Goal: Information Seeking & Learning: Learn about a topic

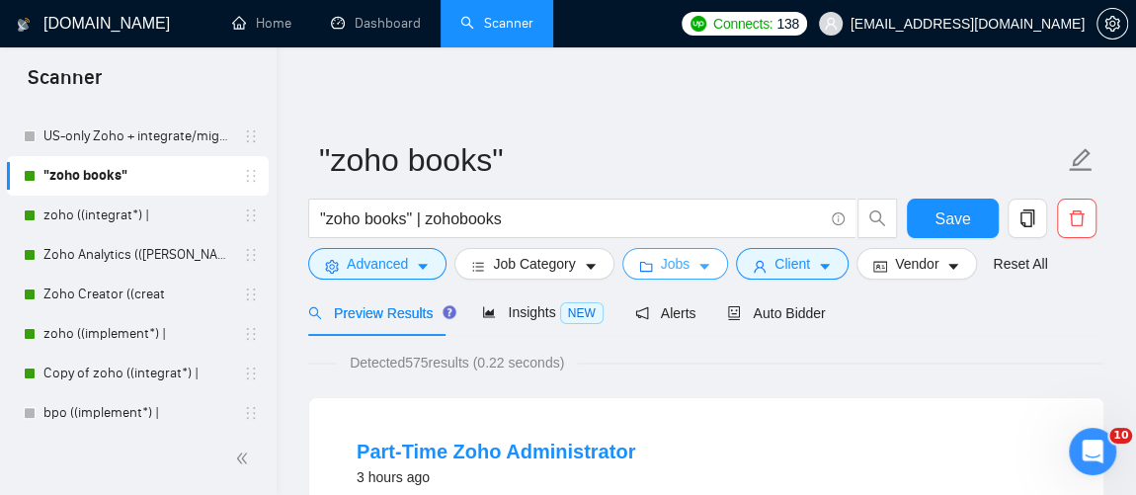
click at [697, 263] on icon "caret-down" at bounding box center [704, 267] width 14 height 14
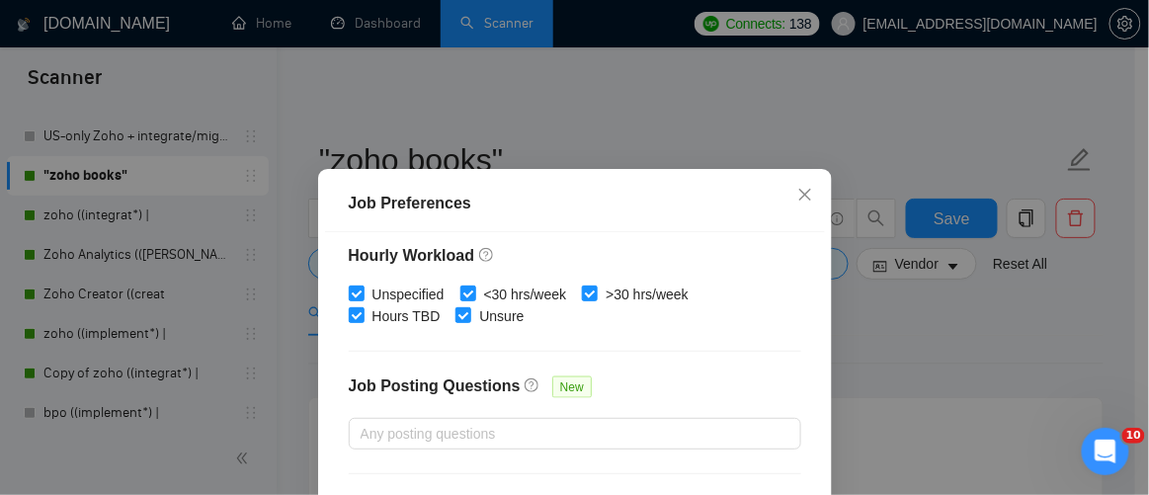
scroll to position [764, 0]
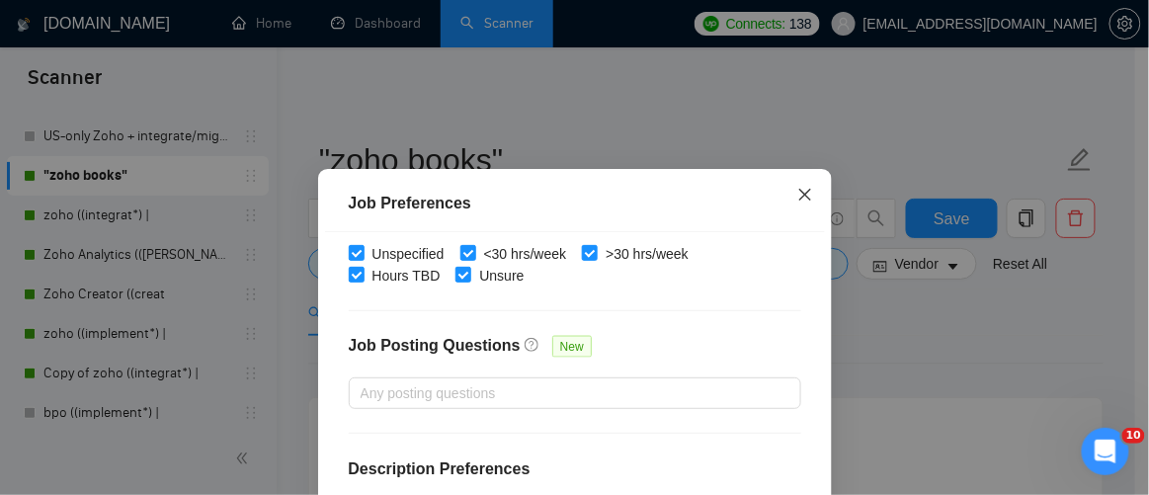
click at [800, 191] on icon "close" at bounding box center [805, 195] width 16 height 16
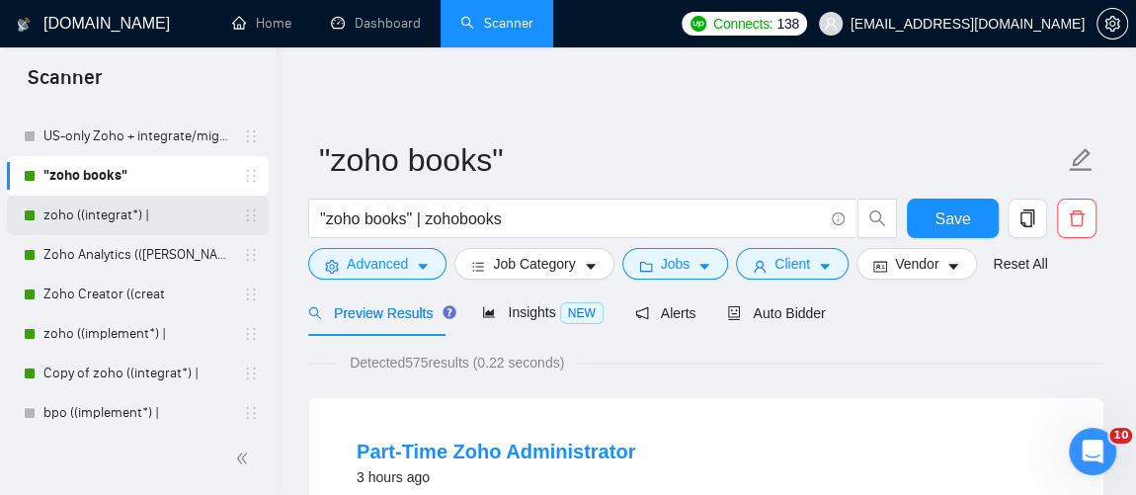
click at [161, 206] on link "zoho ((integrat*) |" at bounding box center [137, 216] width 188 height 40
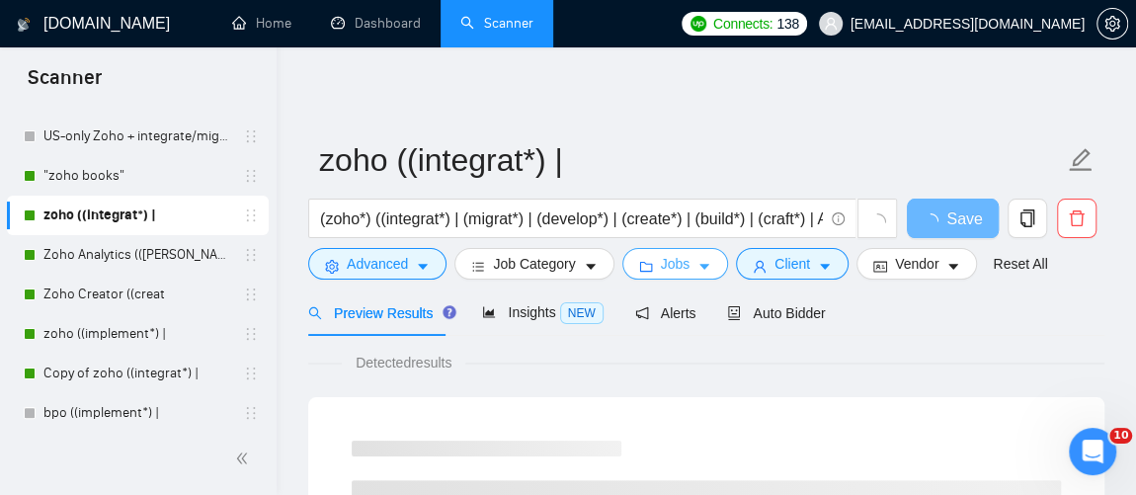
click at [704, 261] on button "Jobs" at bounding box center [675, 264] width 107 height 32
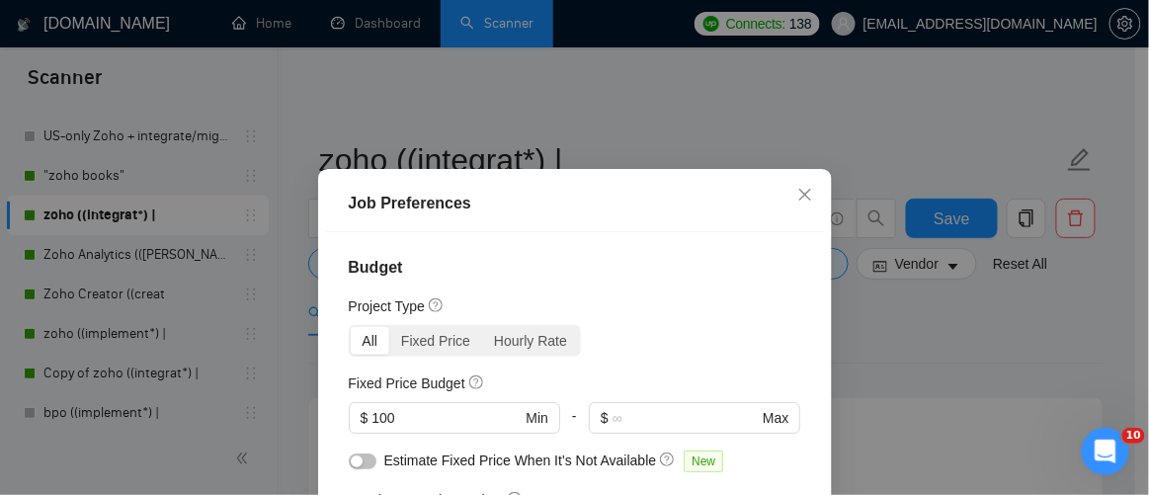
click at [364, 340] on div "All" at bounding box center [371, 341] width 40 height 28
click at [351, 327] on input "All" at bounding box center [351, 327] width 0 height 0
click at [147, 245] on div "Job Preferences Budget Project Type All Fixed Price Hourly Rate Fixed Price Bud…" at bounding box center [574, 247] width 1149 height 495
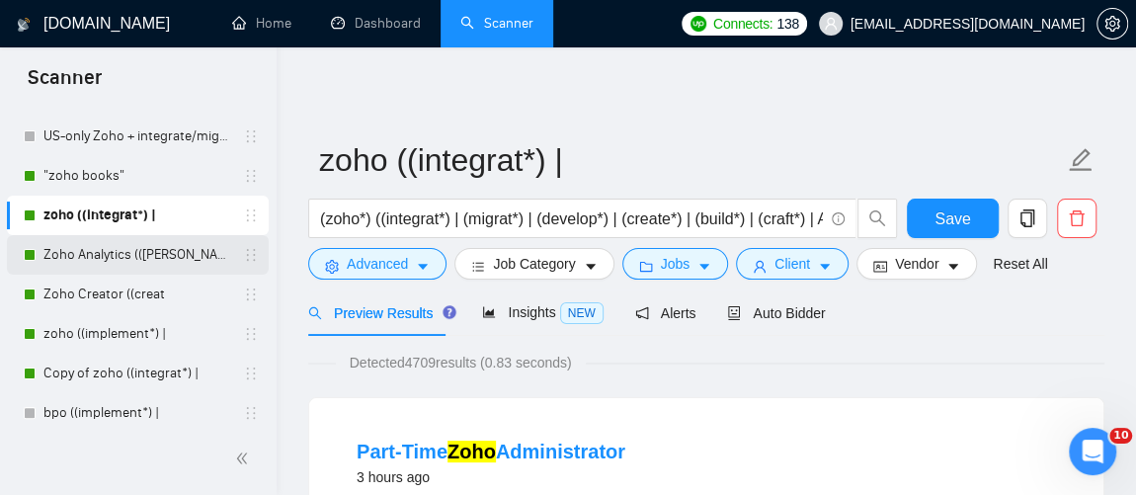
click at [146, 252] on link "Zoho Analytics (([PERSON_NAME]" at bounding box center [137, 255] width 188 height 40
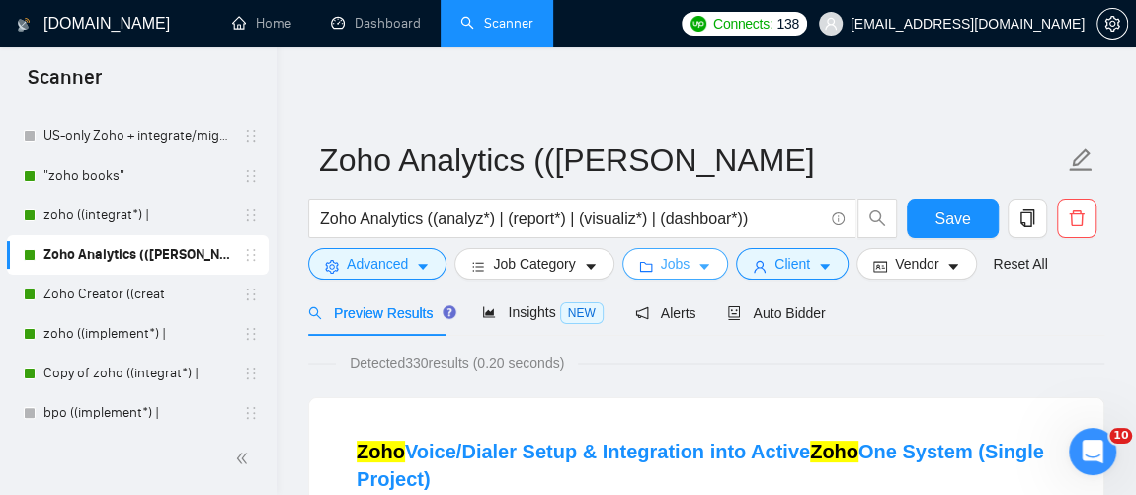
click at [699, 265] on icon "caret-down" at bounding box center [704, 268] width 10 height 6
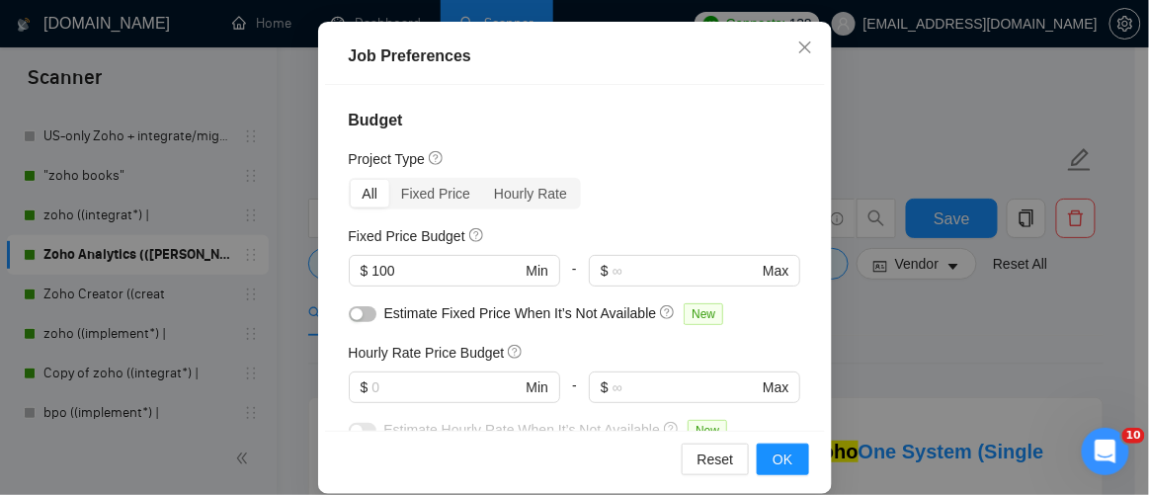
scroll to position [169, 0]
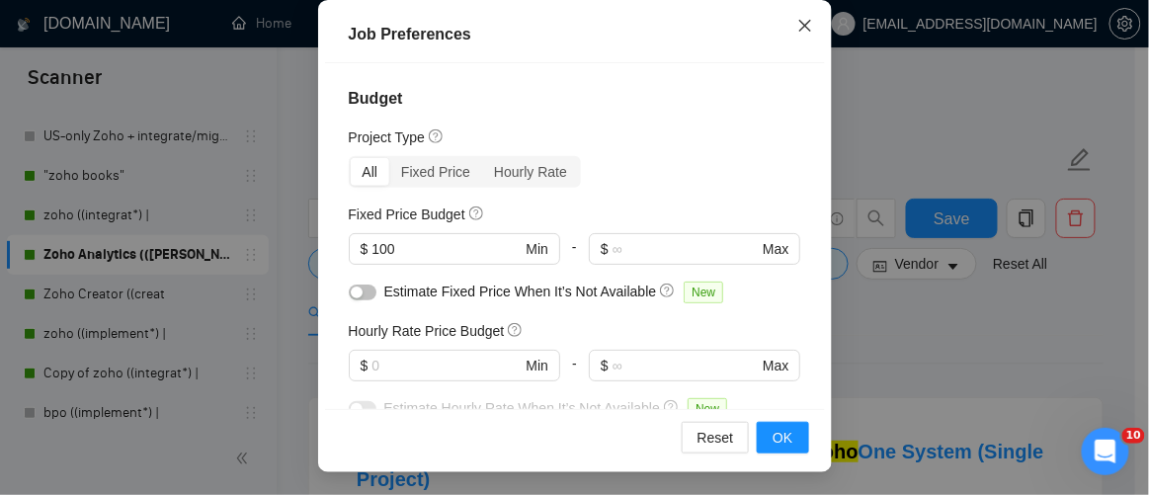
click at [797, 31] on icon "close" at bounding box center [805, 26] width 16 height 16
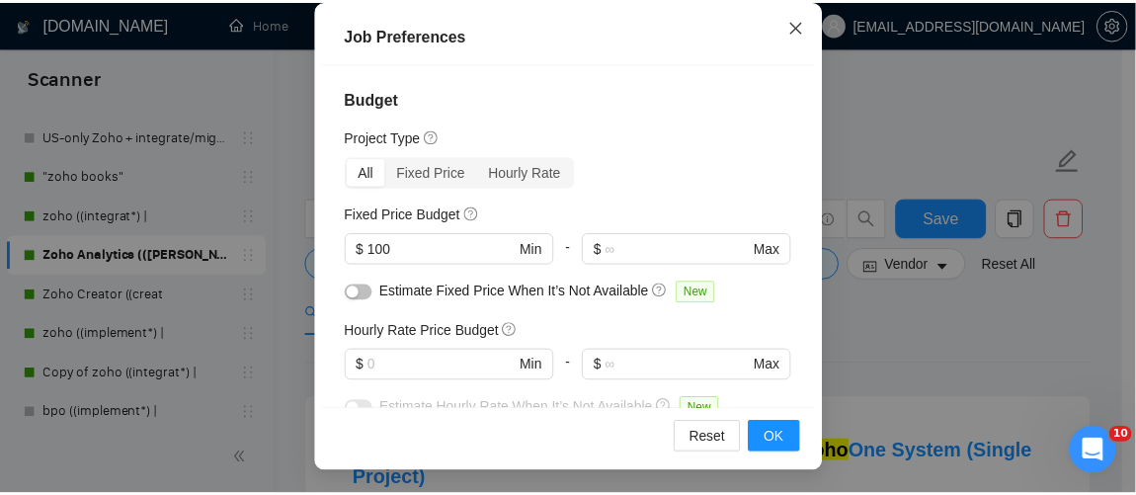
scroll to position [119, 0]
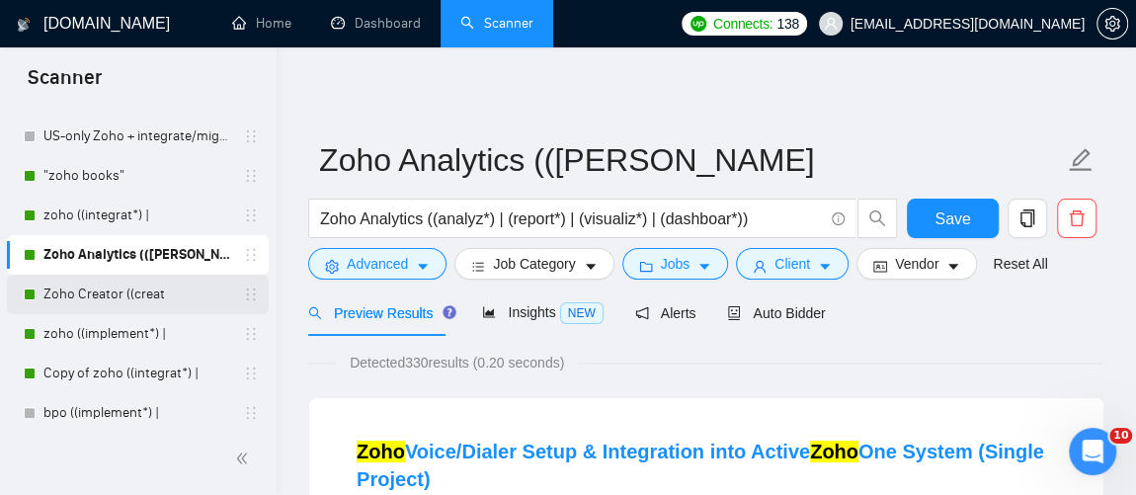
click at [106, 302] on link "Zoho Creator ((creat" at bounding box center [137, 295] width 188 height 40
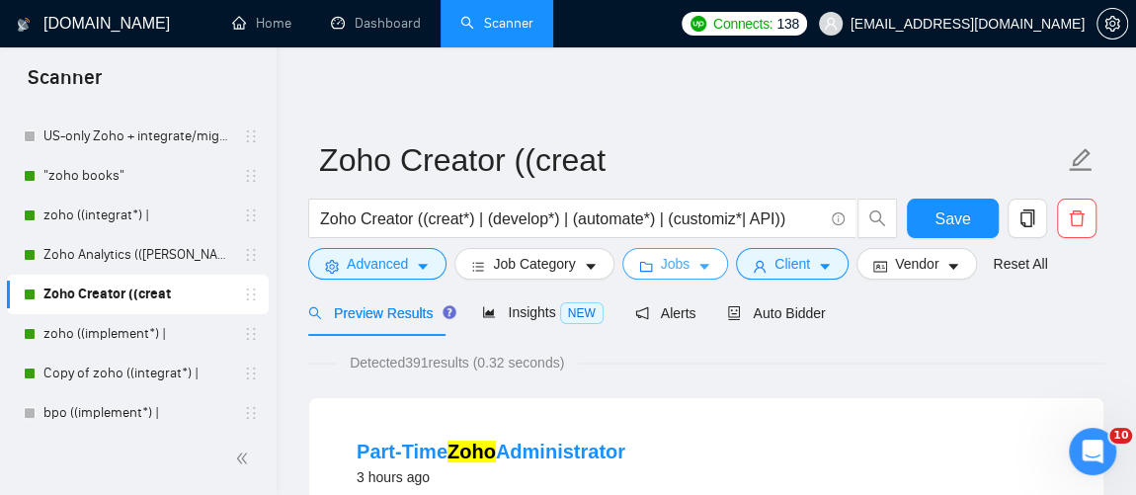
click at [697, 262] on icon "caret-down" at bounding box center [704, 267] width 14 height 14
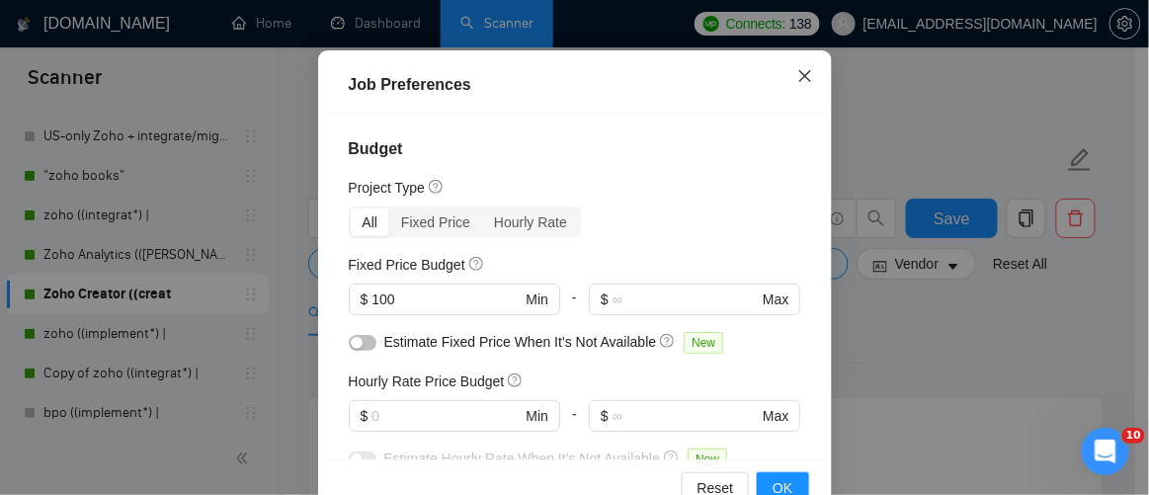
click at [798, 81] on icon "close" at bounding box center [804, 75] width 12 height 12
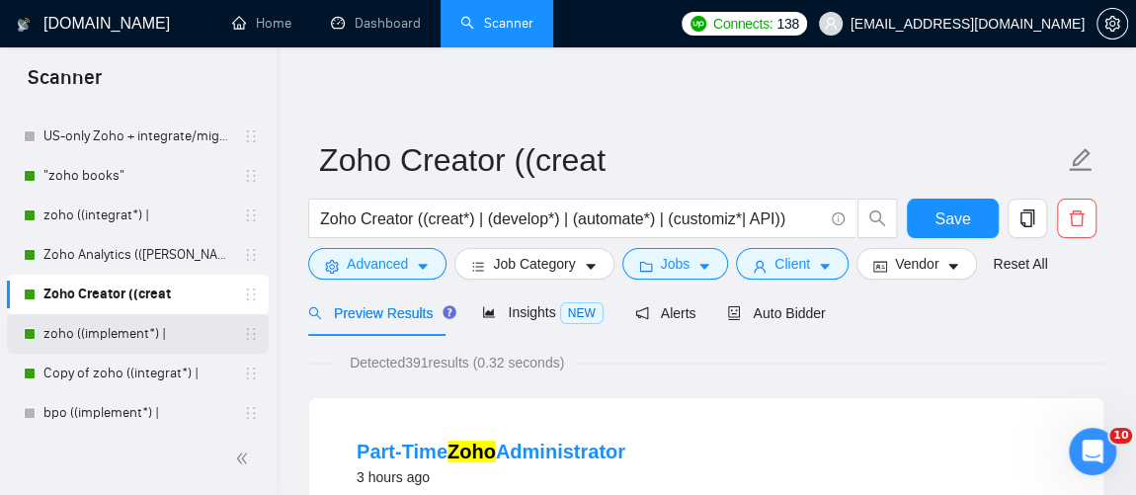
click at [81, 323] on link "zoho ((implement*) |" at bounding box center [137, 334] width 188 height 40
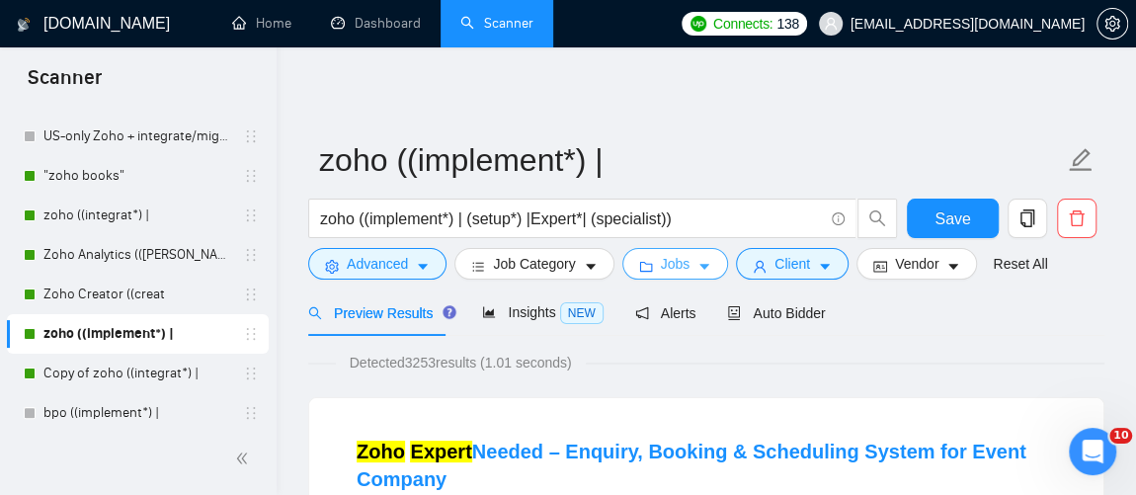
click at [705, 273] on button "Jobs" at bounding box center [675, 264] width 107 height 32
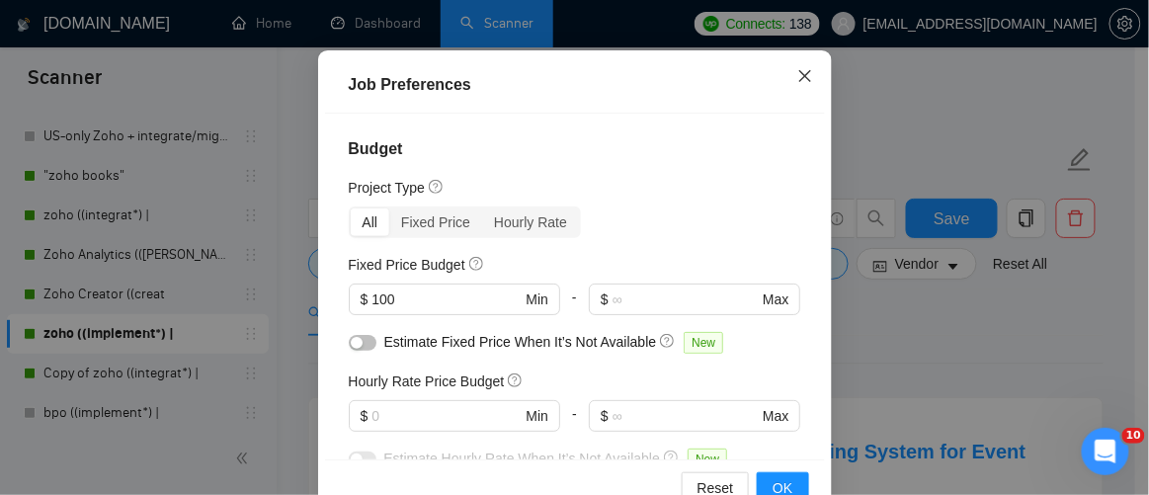
click at [797, 84] on icon "close" at bounding box center [805, 76] width 16 height 16
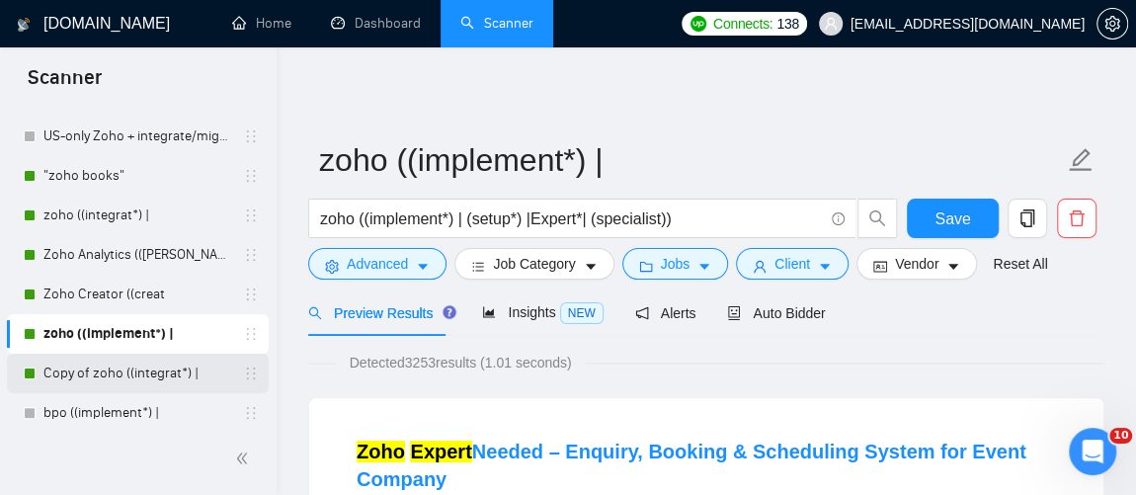
click at [111, 371] on link "Copy of zoho ((integrat*) |" at bounding box center [137, 374] width 188 height 40
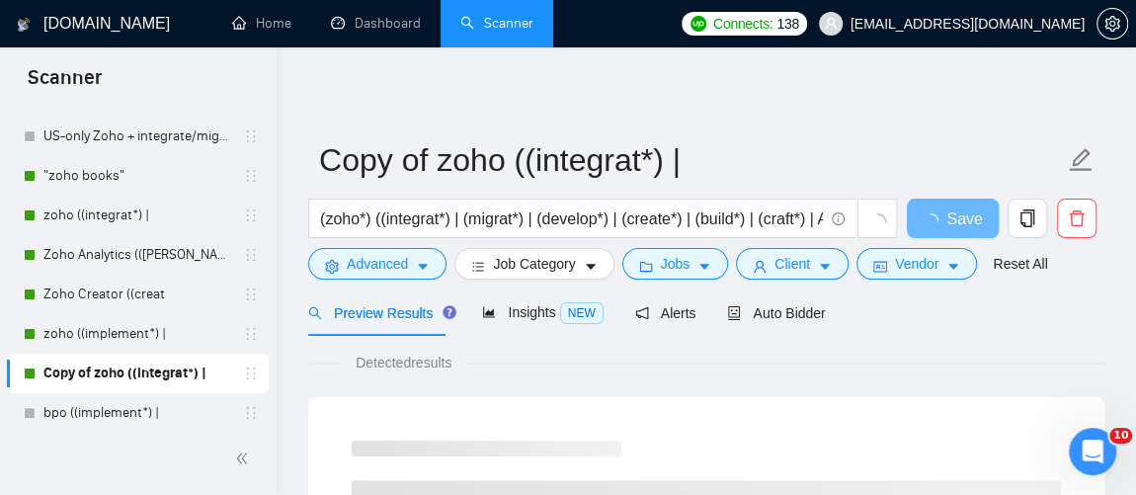
click at [679, 266] on span "Jobs" at bounding box center [676, 264] width 30 height 22
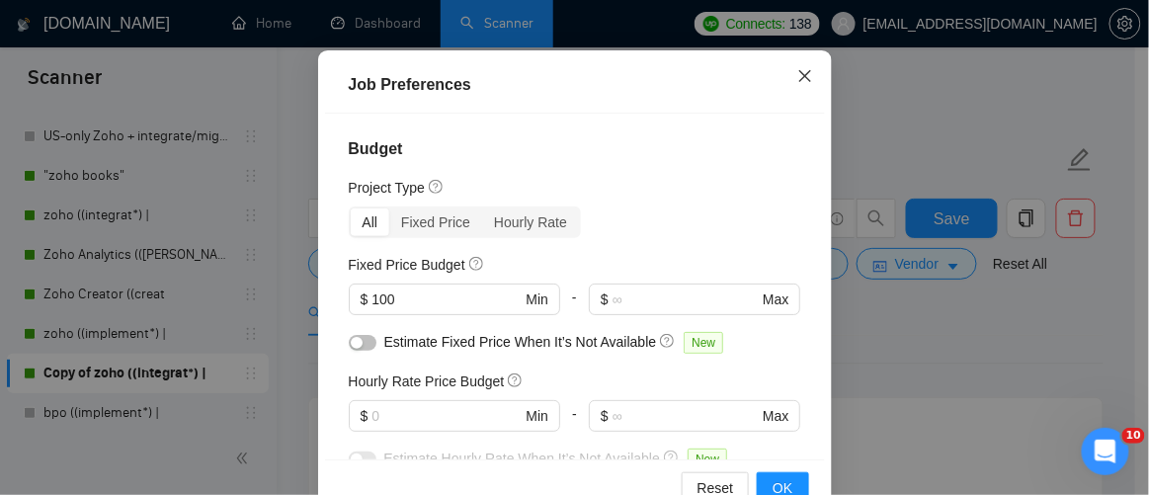
click at [798, 81] on icon "close" at bounding box center [804, 75] width 12 height 12
